Goal: Information Seeking & Learning: Find specific page/section

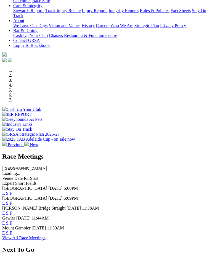
scroll to position [121, 0]
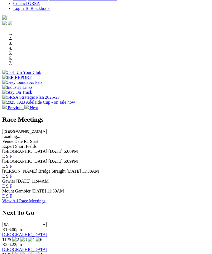
scroll to position [158, 0]
click at [12, 193] on link "F" at bounding box center [11, 195] width 2 height 5
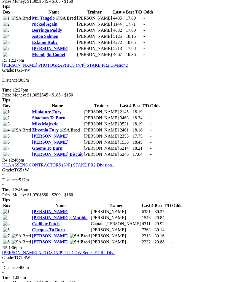
scroll to position [422, 0]
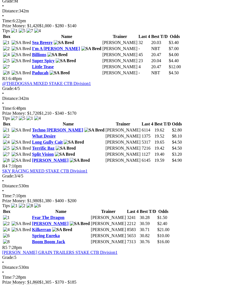
scroll to position [381, 0]
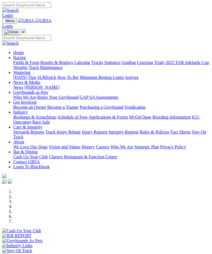
scroll to position [177, 0]
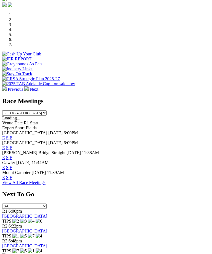
click at [12, 145] on link "F" at bounding box center [11, 147] width 2 height 5
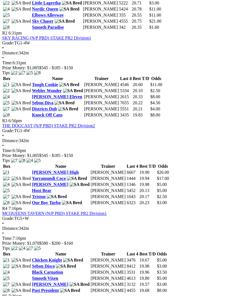
scroll to position [337, 0]
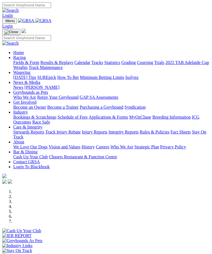
scroll to position [177, 0]
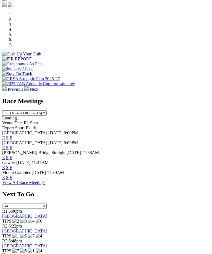
click at [12, 165] on link "F" at bounding box center [11, 167] width 2 height 5
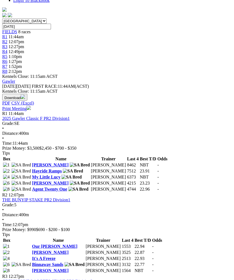
scroll to position [162, 0]
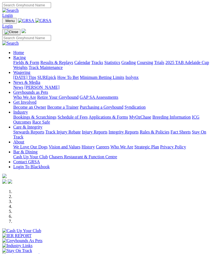
scroll to position [177, 0]
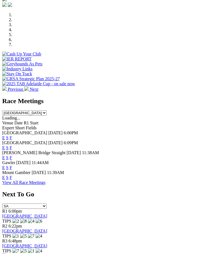
click at [45, 180] on link "View All Race Meetings" at bounding box center [23, 182] width 43 height 5
